Goal: Task Accomplishment & Management: Manage account settings

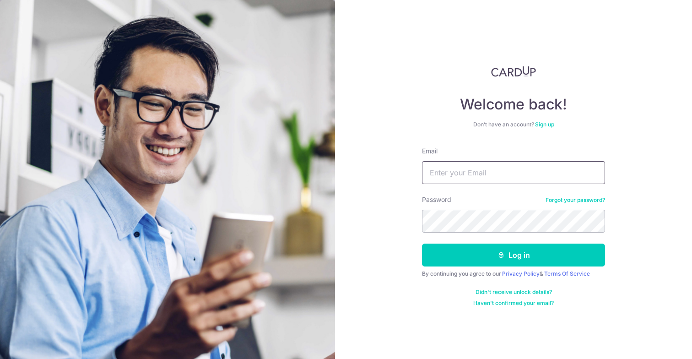
click at [530, 163] on input "Email" at bounding box center [513, 172] width 183 height 23
type input "[EMAIL_ADDRESS][DOMAIN_NAME]"
click at [422, 244] on button "Log in" at bounding box center [513, 255] width 183 height 23
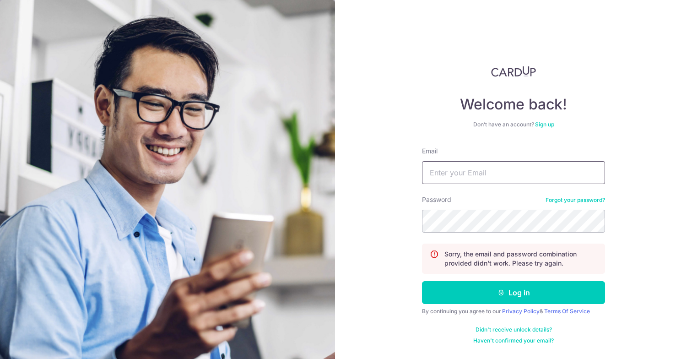
click at [470, 177] on input "Email" at bounding box center [513, 172] width 183 height 23
type input "[EMAIL_ADDRESS][DOMAIN_NAME]"
click at [422, 281] on button "Log in" at bounding box center [513, 292] width 183 height 23
click at [492, 166] on input "Email" at bounding box center [513, 172] width 183 height 23
type input "[EMAIL_ADDRESS][DOMAIN_NAME]"
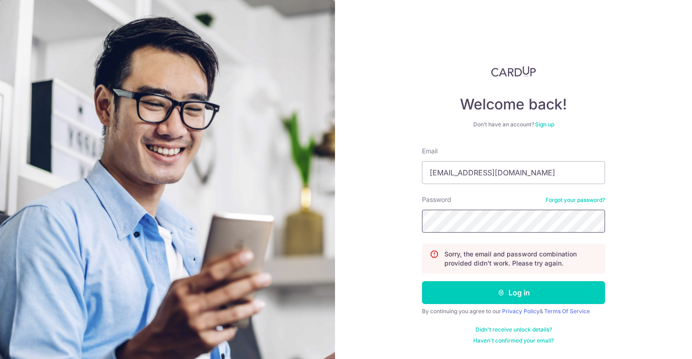
click at [422, 281] on button "Log in" at bounding box center [513, 292] width 183 height 23
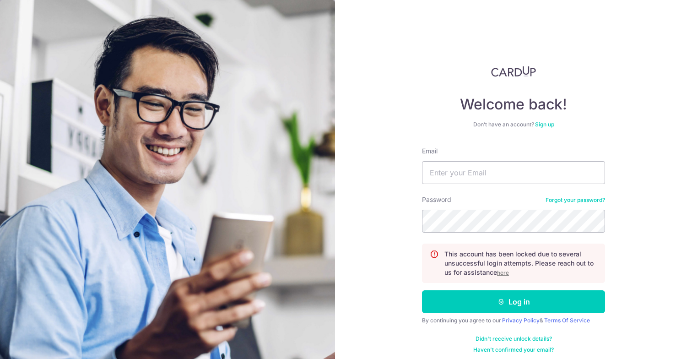
click at [497, 272] on u "here" at bounding box center [503, 272] width 12 height 7
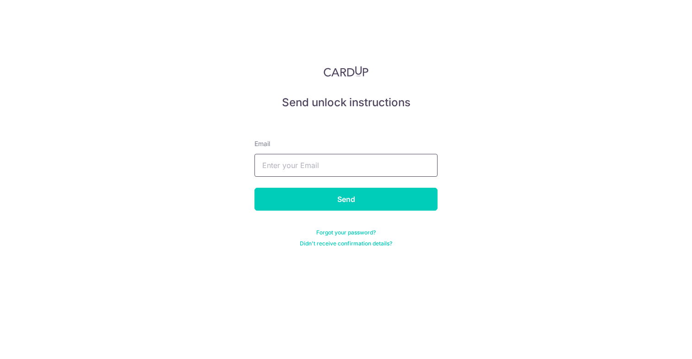
click at [332, 162] on input "text" at bounding box center [345, 165] width 183 height 23
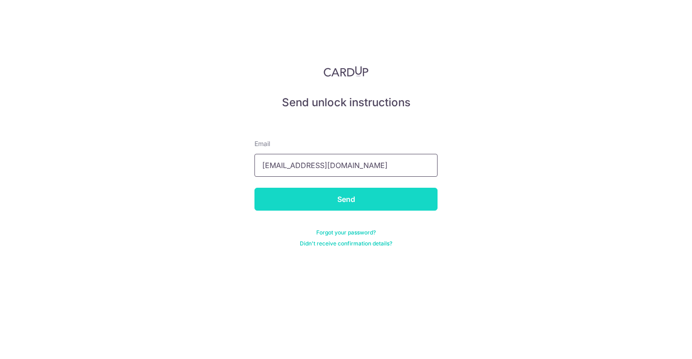
type input "zhixuan.1109@gmail.com"
click at [316, 197] on input "Send" at bounding box center [345, 199] width 183 height 23
